Goal: Find specific page/section: Find specific page/section

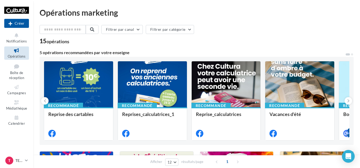
drag, startPoint x: 16, startPoint y: 92, endPoint x: 36, endPoint y: 91, distance: 20.7
click at [16, 92] on span "Campagnes" at bounding box center [16, 93] width 19 height 4
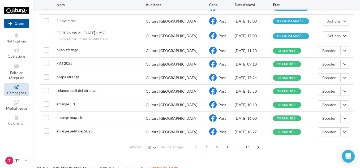
scroll to position [77, 0]
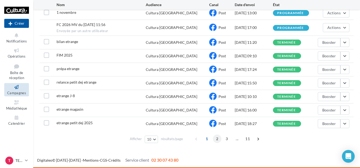
click at [217, 137] on span "2" at bounding box center [217, 139] width 8 height 8
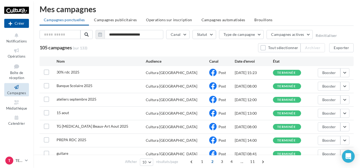
scroll to position [0, 0]
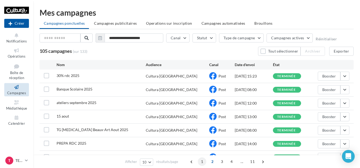
click at [202, 164] on span "1" at bounding box center [202, 161] width 8 height 8
